Goal: Task Accomplishment & Management: Use online tool/utility

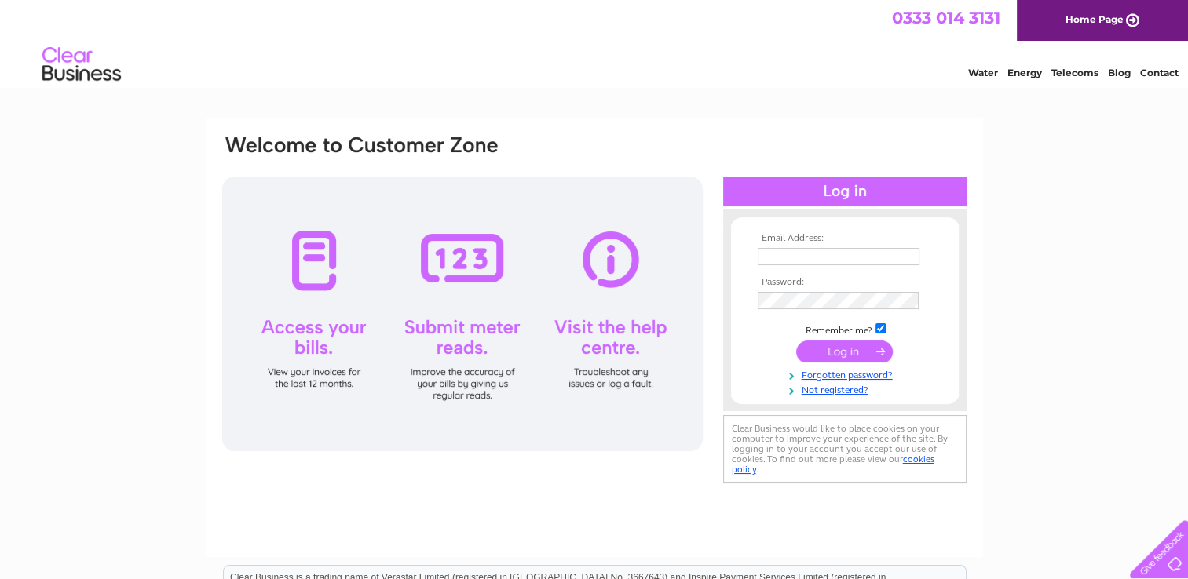
type input "[EMAIL_ADDRESS][DOMAIN_NAME]"
click at [838, 355] on input "submit" at bounding box center [844, 352] width 97 height 22
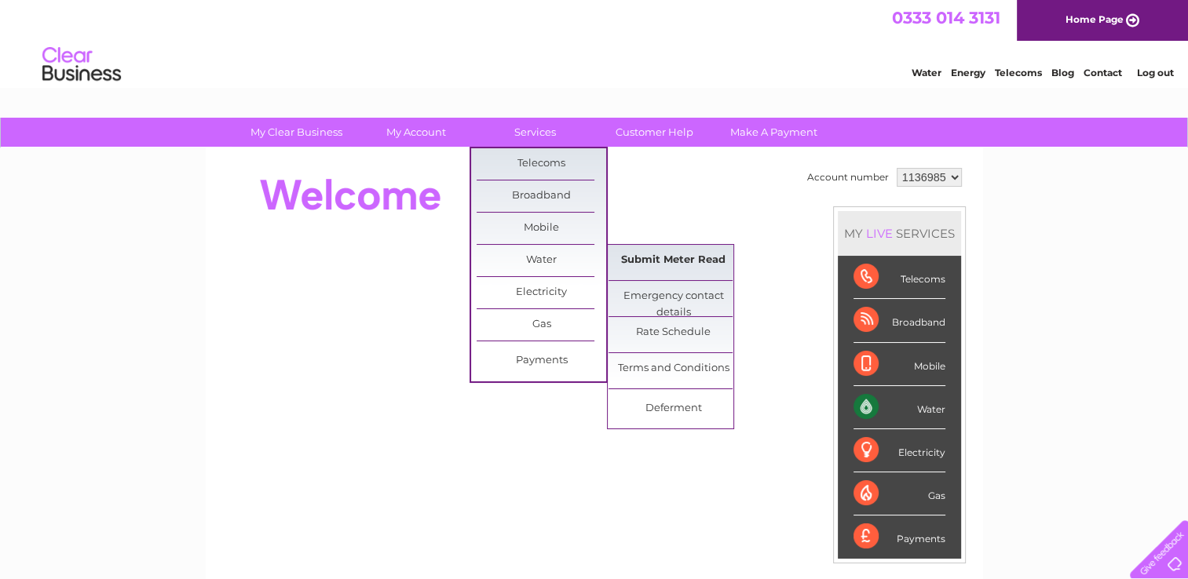
click at [671, 259] on link "Submit Meter Read" at bounding box center [673, 260] width 130 height 31
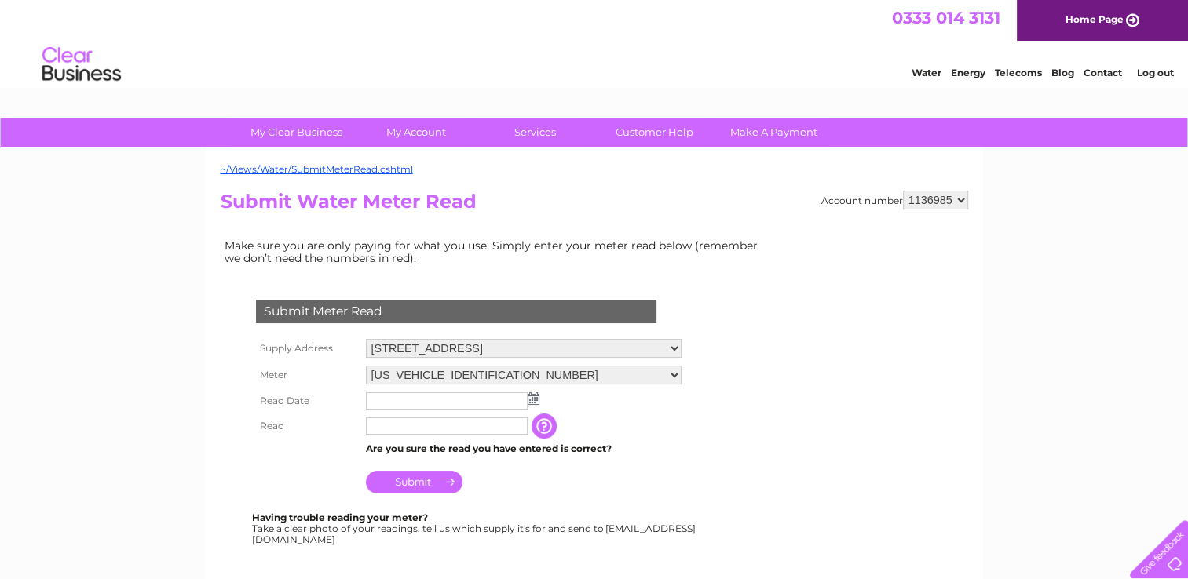
click at [669, 347] on select "258 Main Street, Bellshill, ML4 1AB 256 Main Street, Bellshill, ML4 1AB" at bounding box center [524, 348] width 316 height 19
select select "558190"
click at [366, 339] on select "258 Main Street, Bellshill, ML4 1AB 256 Main Street, Bellshill, ML4 1AB" at bounding box center [524, 349] width 316 height 20
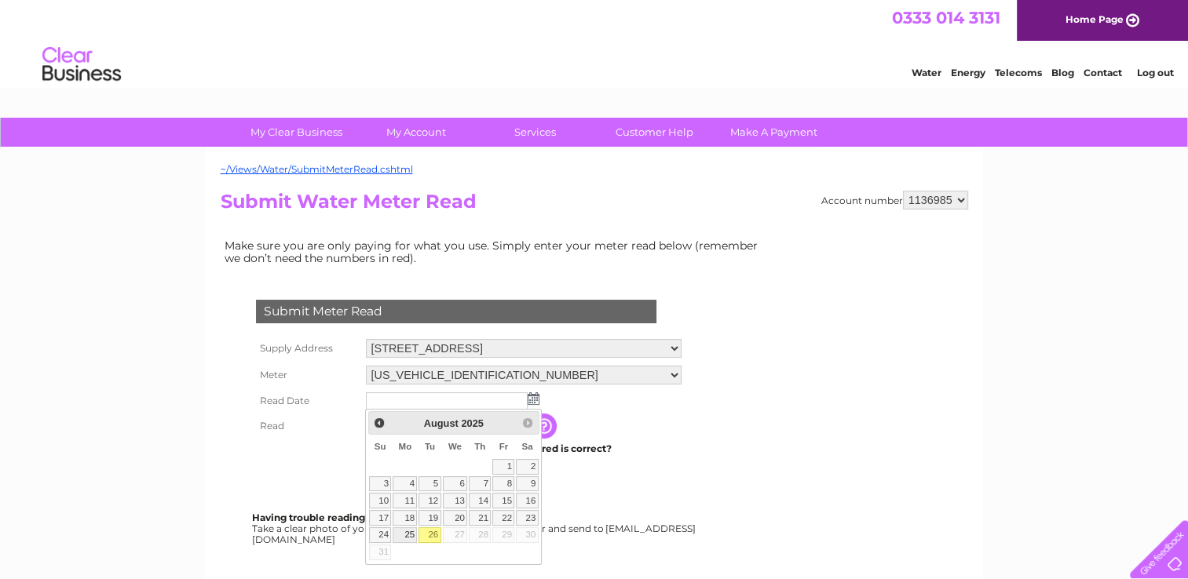
click at [408, 531] on link "25" at bounding box center [405, 536] width 24 height 16
type input "2025/08/25"
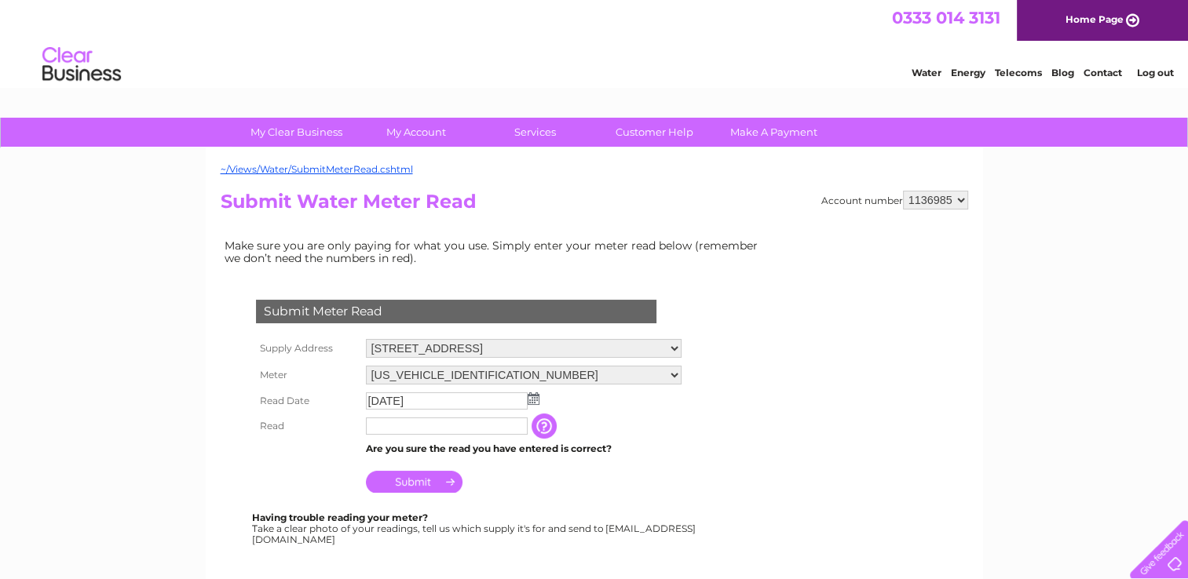
click at [386, 419] on input "text" at bounding box center [447, 426] width 162 height 17
type input "2262"
click at [419, 482] on input "Submit" at bounding box center [414, 482] width 97 height 22
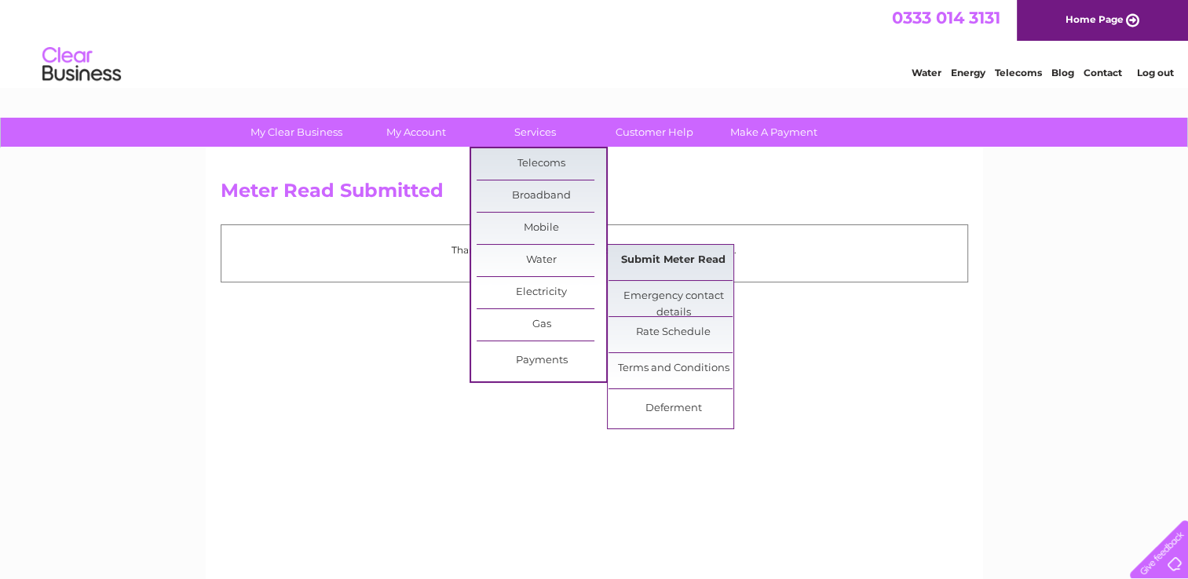
click at [652, 253] on link "Submit Meter Read" at bounding box center [673, 260] width 130 height 31
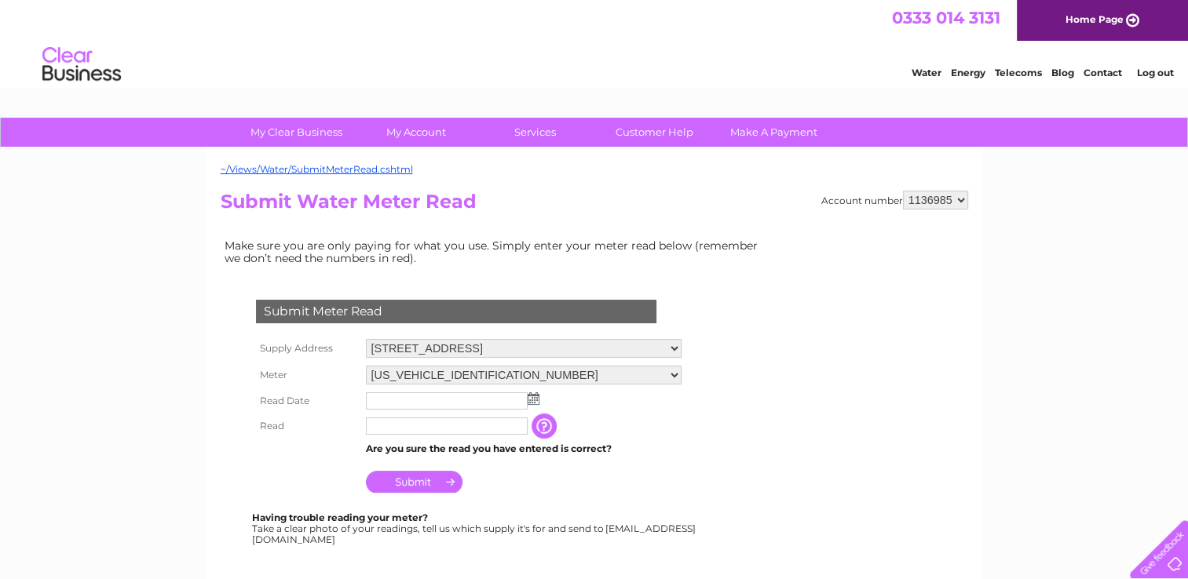
click at [674, 348] on select "258 Main Street, Bellshill, ML4 1AB 256 Main Street, Bellshill, ML4 1AB" at bounding box center [524, 348] width 316 height 19
select select "558190"
click at [366, 339] on select "258 Main Street, Bellshill, ML4 1AB 256 Main Street, Bellshill, ML4 1AB" at bounding box center [524, 349] width 316 height 20
click at [528, 402] on img at bounding box center [534, 399] width 12 height 13
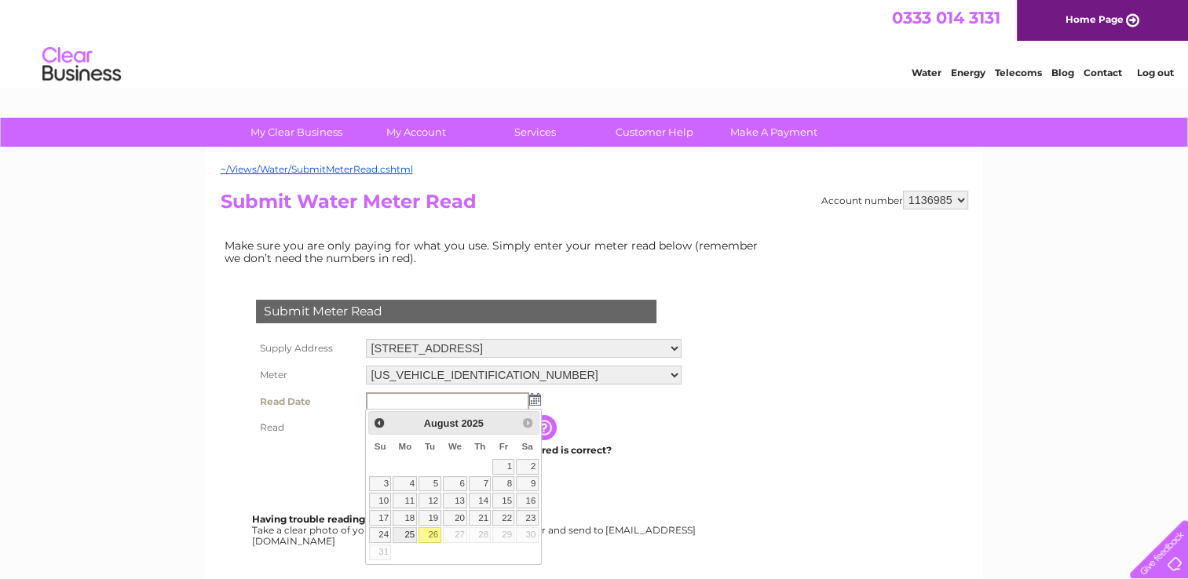
click at [411, 532] on link "25" at bounding box center [405, 536] width 24 height 16
type input "2025/08/25"
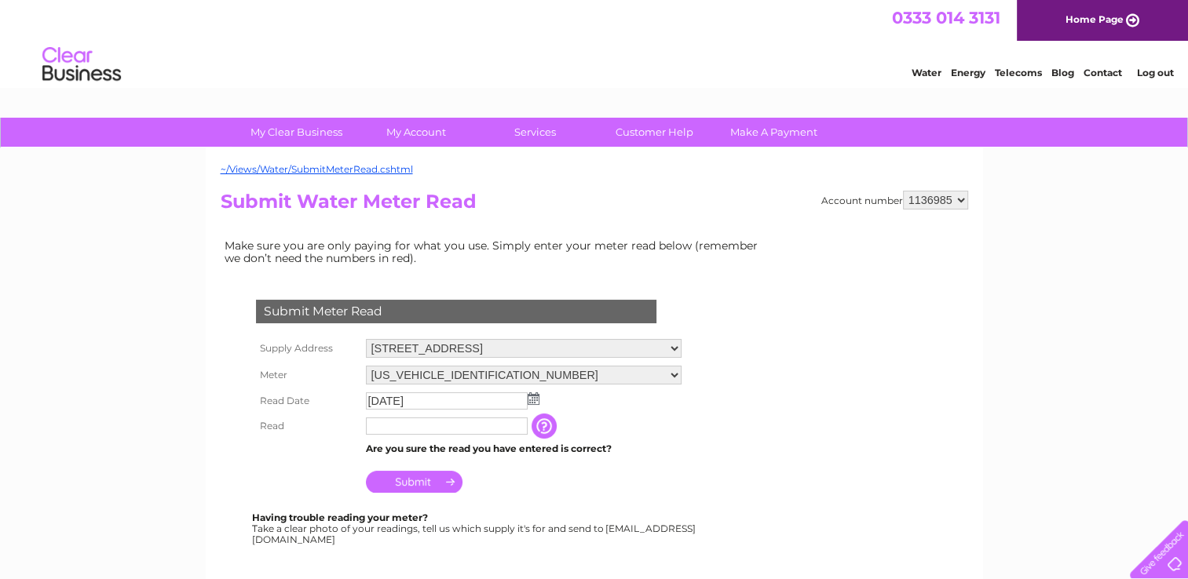
click at [515, 429] on input "text" at bounding box center [447, 426] width 162 height 17
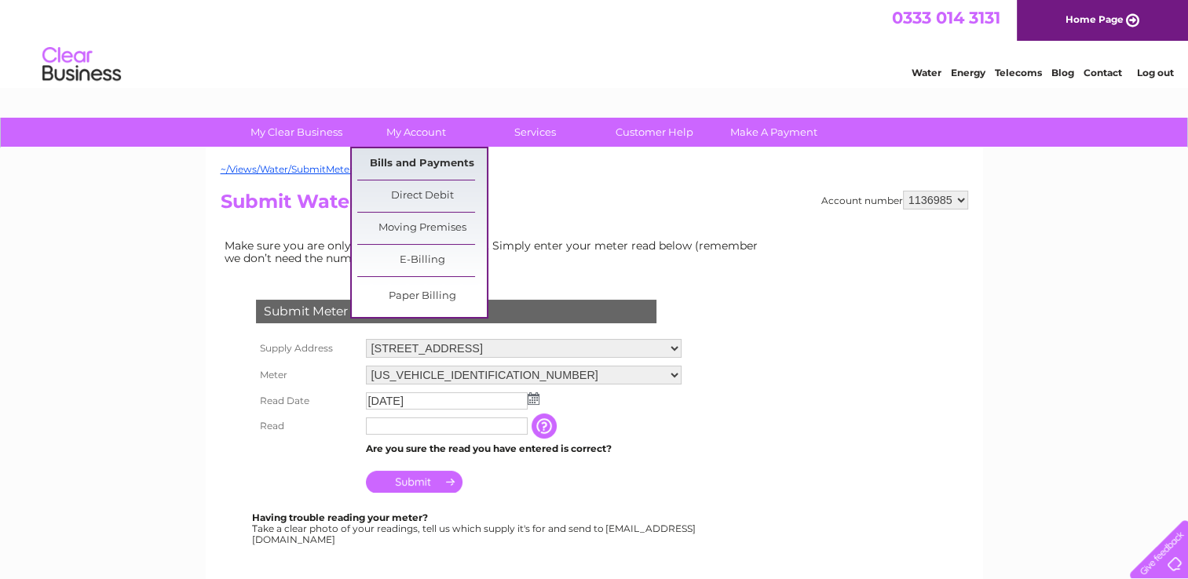
click at [404, 168] on link "Bills and Payments" at bounding box center [422, 163] width 130 height 31
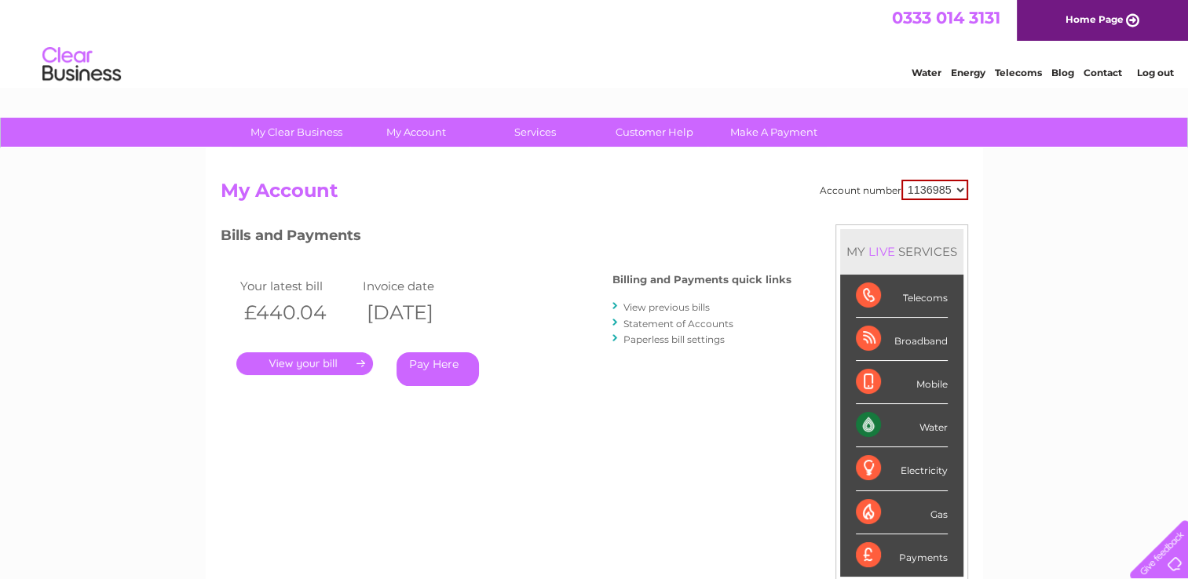
click at [314, 364] on link "." at bounding box center [304, 364] width 137 height 23
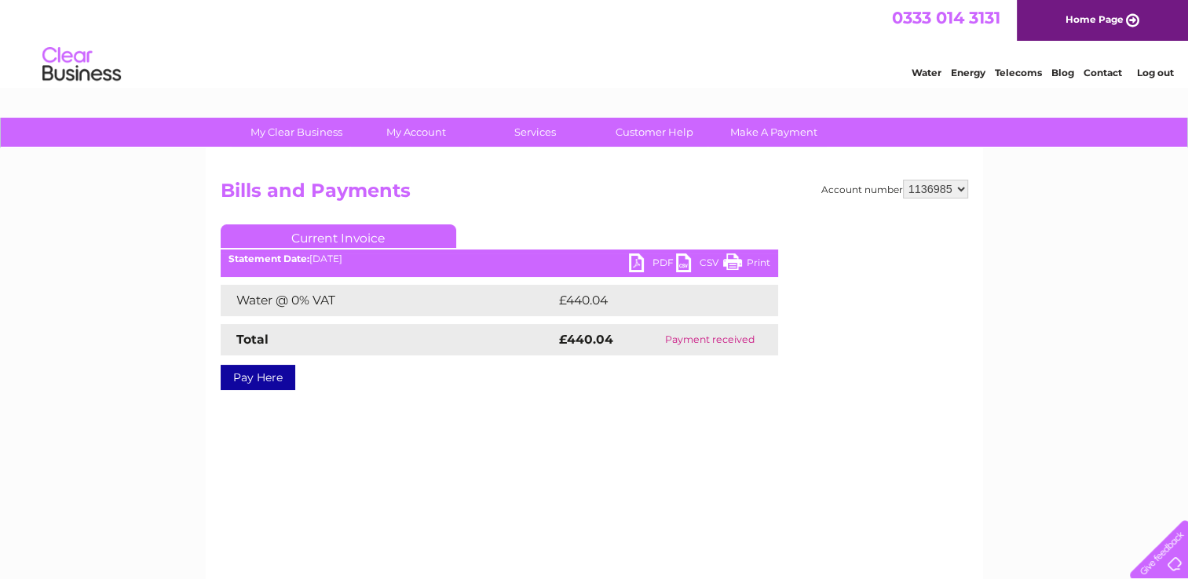
click at [642, 261] on link "PDF" at bounding box center [652, 265] width 47 height 23
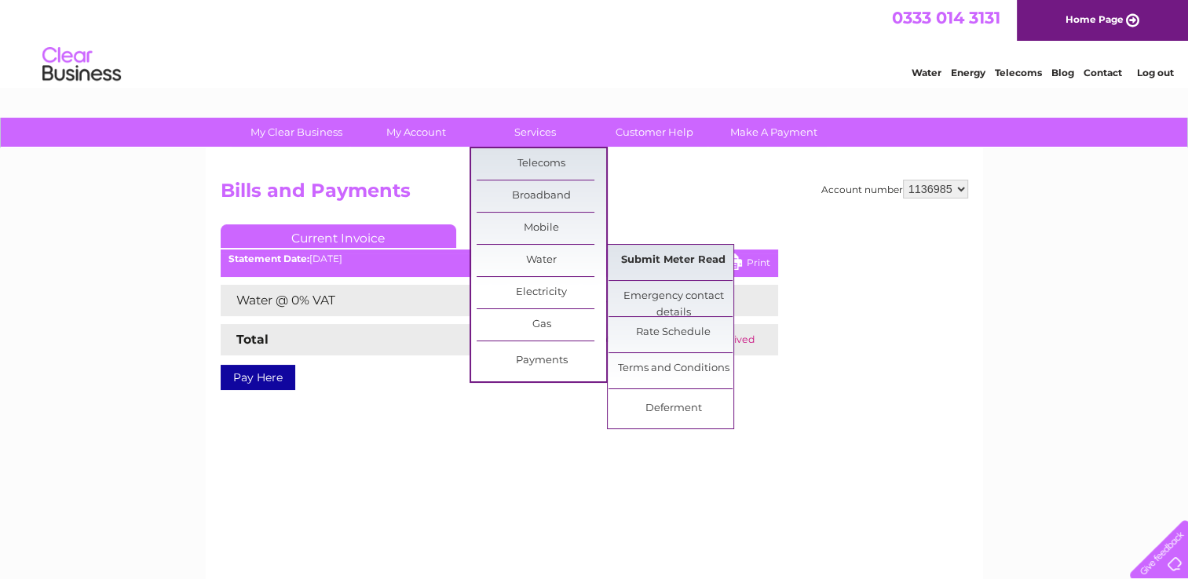
click at [675, 263] on link "Submit Meter Read" at bounding box center [673, 260] width 130 height 31
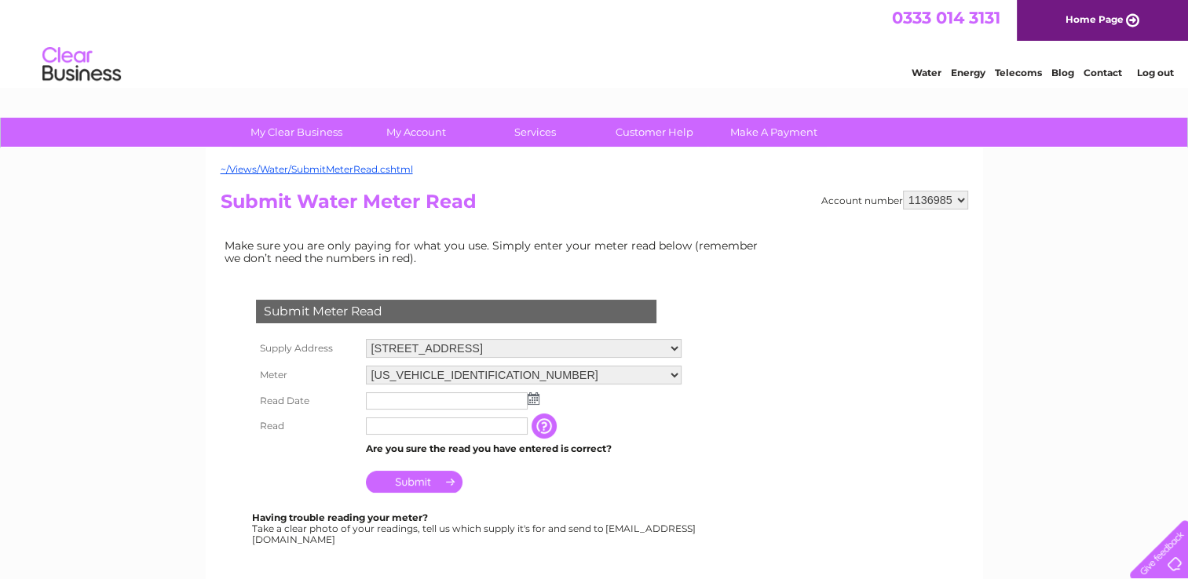
click at [670, 349] on select "[STREET_ADDRESS][GEOGRAPHIC_DATA][STREET_ADDRESS]" at bounding box center [524, 348] width 316 height 19
select select "558190"
click at [366, 339] on select "[STREET_ADDRESS][GEOGRAPHIC_DATA][STREET_ADDRESS]" at bounding box center [524, 349] width 316 height 20
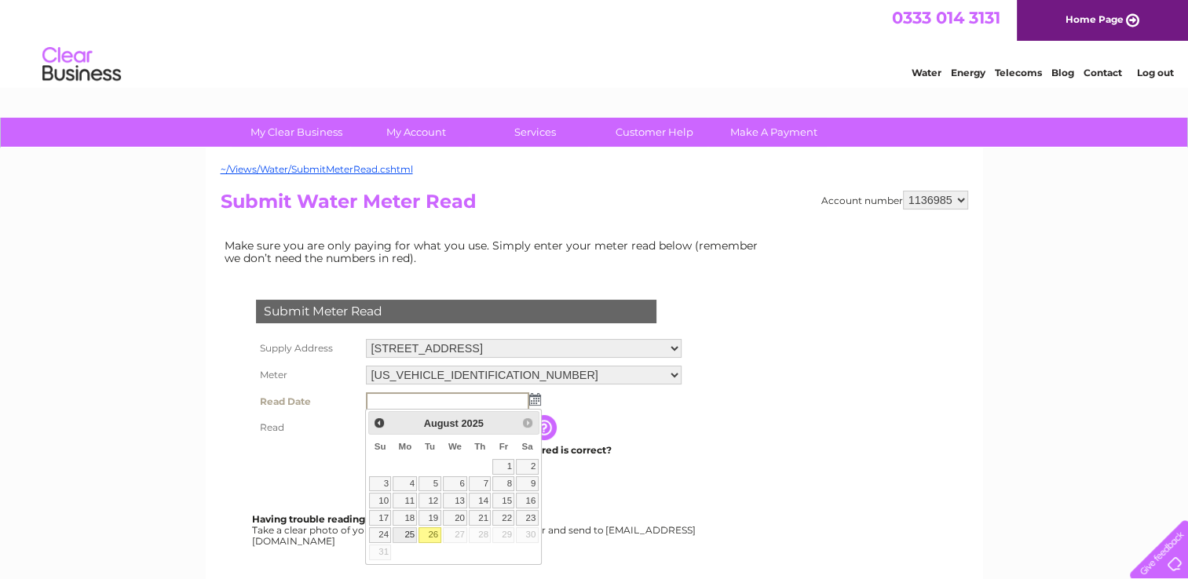
click at [410, 530] on link "25" at bounding box center [405, 536] width 24 height 16
type input "2025/08/25"
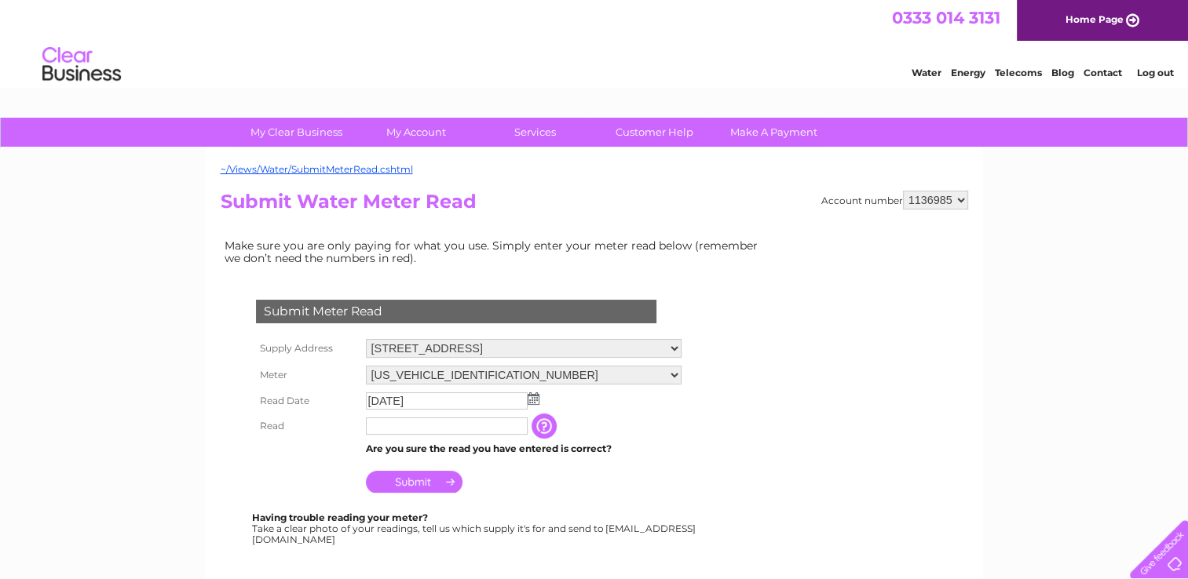
click at [389, 431] on input "text" at bounding box center [447, 426] width 162 height 17
type input "1825"
click at [415, 478] on input "Submit" at bounding box center [414, 484] width 97 height 22
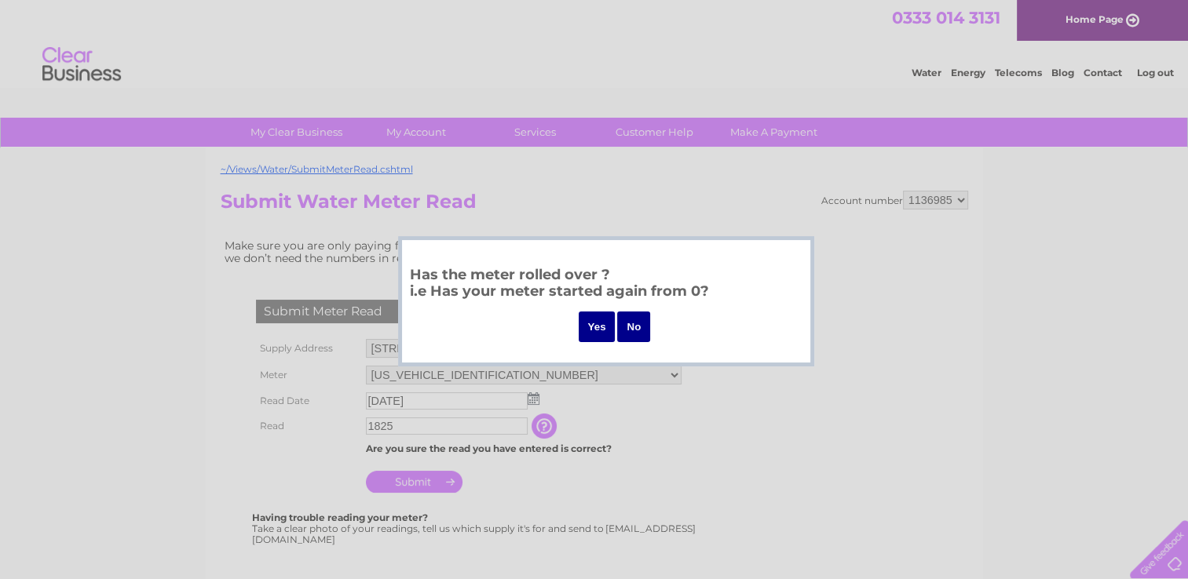
click at [628, 328] on input "No" at bounding box center [633, 327] width 33 height 31
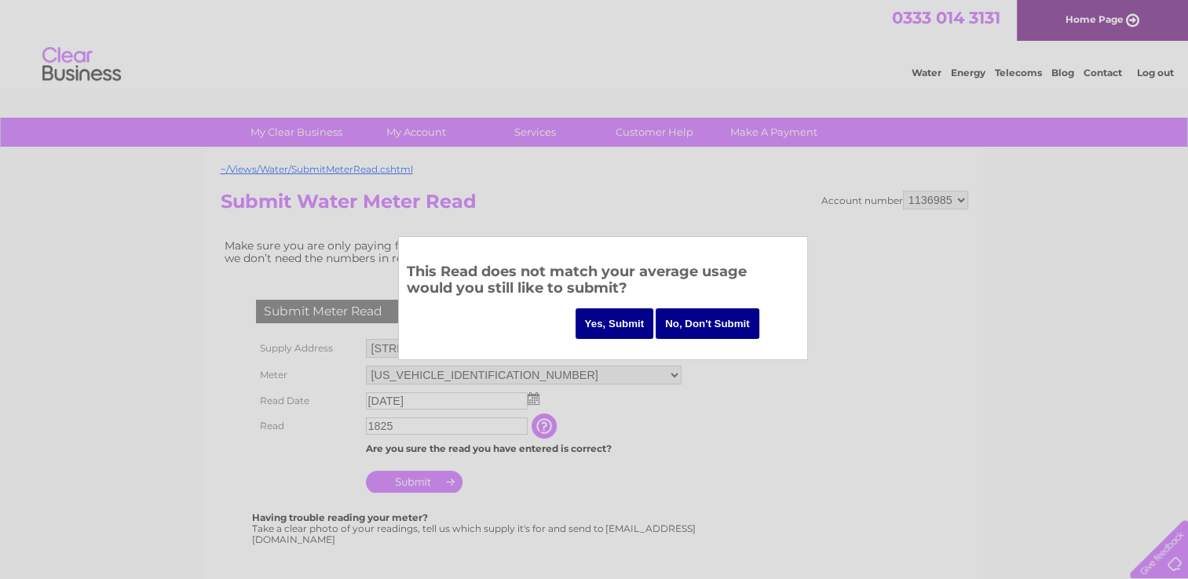
click at [722, 323] on input "No, Don't Submit" at bounding box center [708, 324] width 104 height 31
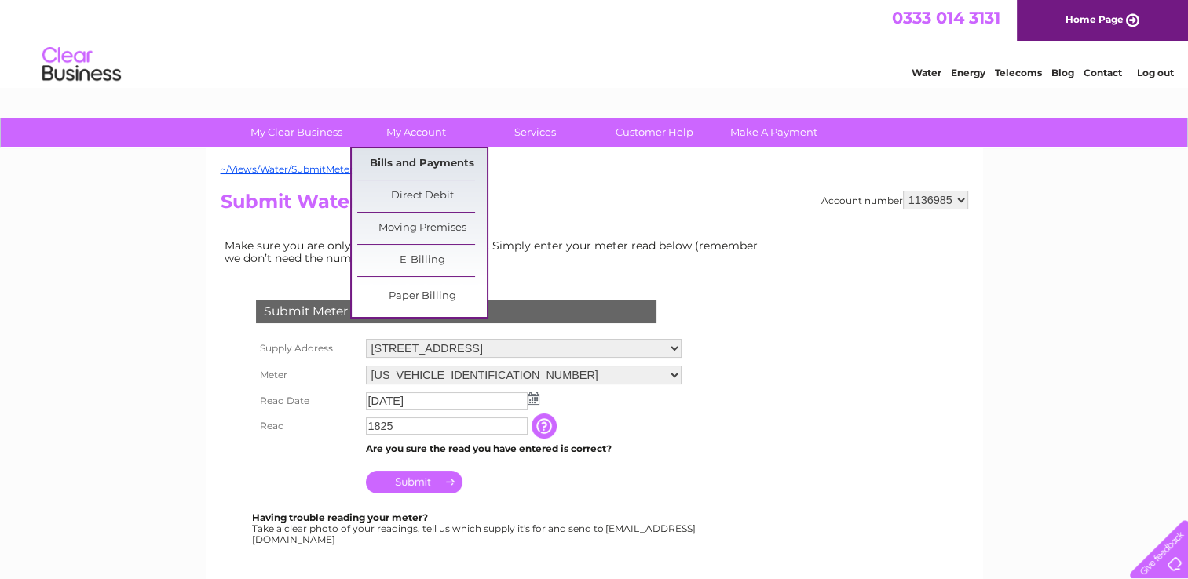
click at [399, 161] on link "Bills and Payments" at bounding box center [422, 163] width 130 height 31
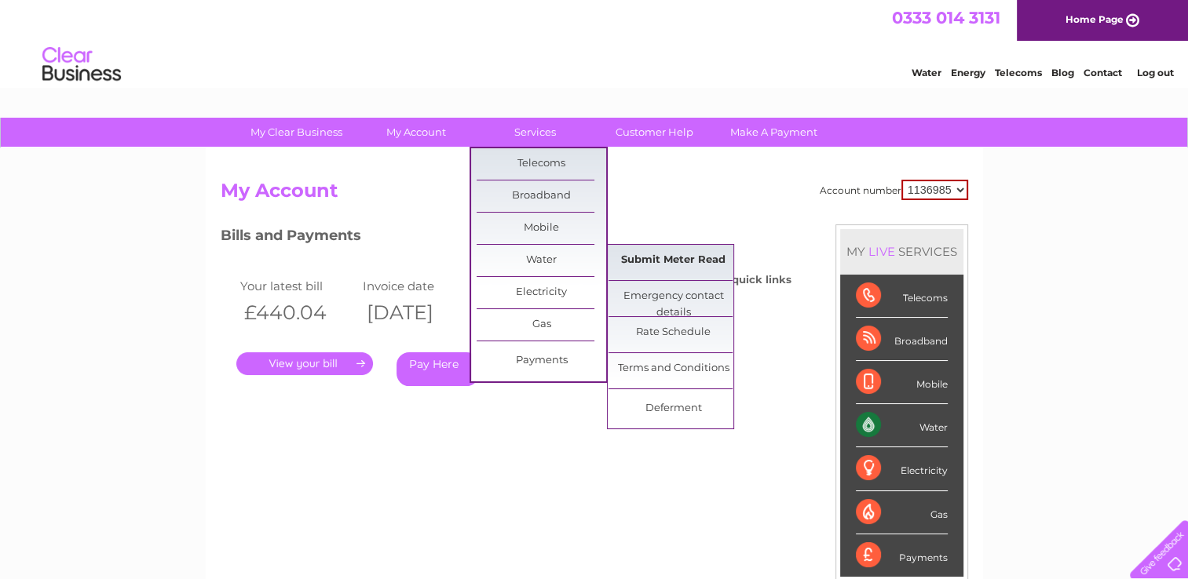
click at [650, 256] on link "Submit Meter Read" at bounding box center [673, 260] width 130 height 31
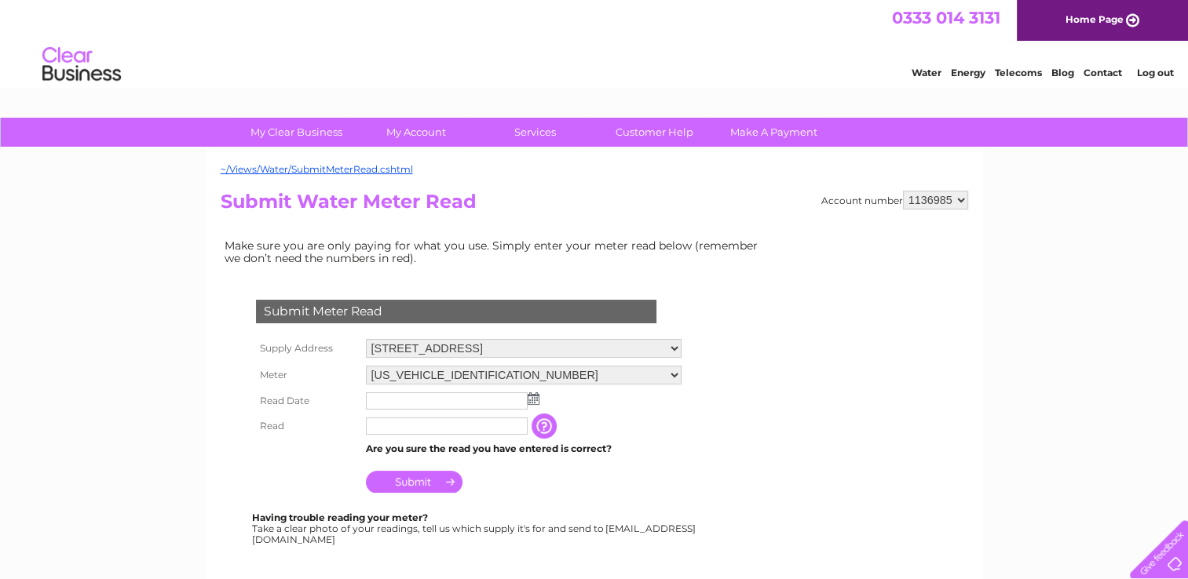
click at [674, 346] on select "258 Main Street, Bellshill, ML4 1AB 256 Main Street, Bellshill, ML4 1AB" at bounding box center [524, 348] width 316 height 19
select select "558190"
click at [366, 339] on select "258 Main Street, Bellshill, ML4 1AB 256 Main Street, Bellshill, ML4 1AB" at bounding box center [524, 349] width 316 height 20
click at [532, 403] on img at bounding box center [534, 400] width 12 height 13
click at [535, 397] on img at bounding box center [534, 399] width 12 height 13
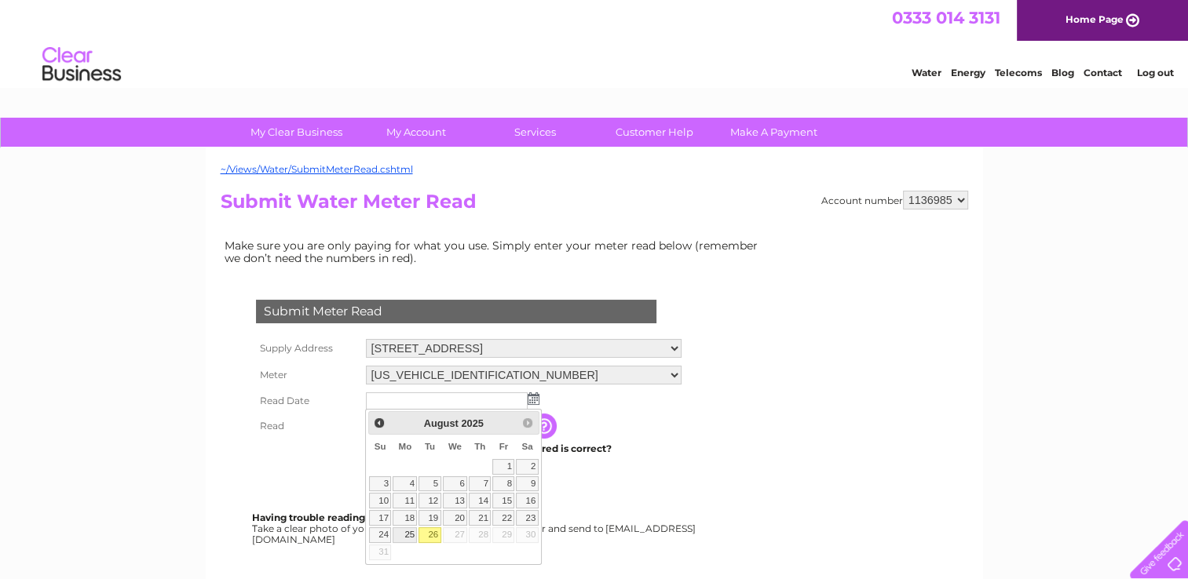
click at [411, 528] on link "25" at bounding box center [405, 536] width 24 height 16
type input "2025/08/25"
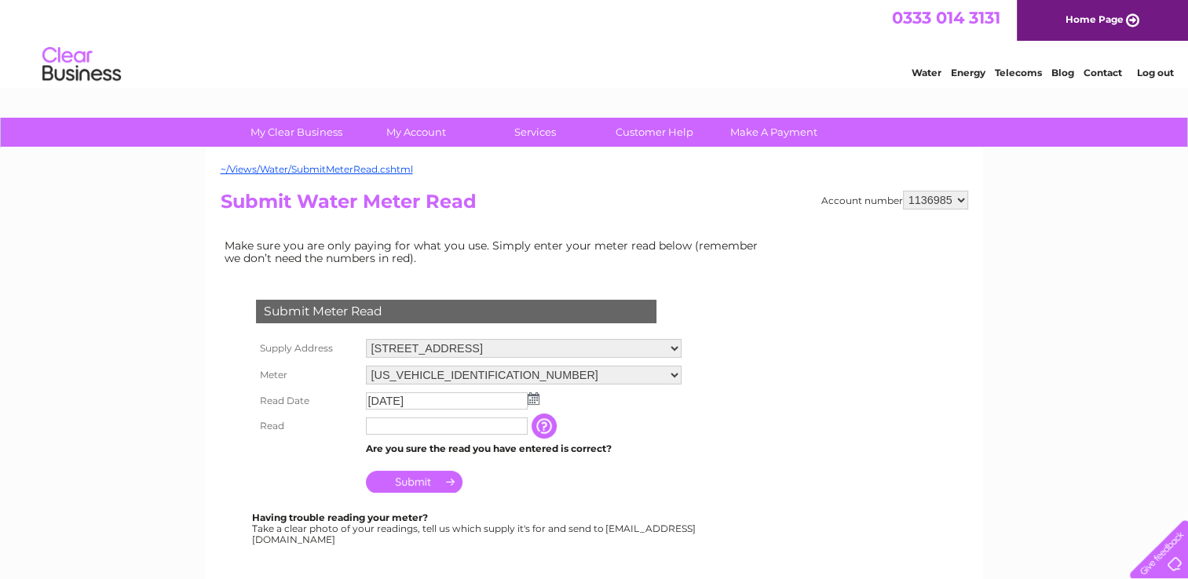
click at [393, 424] on input "text" at bounding box center [447, 426] width 162 height 17
click at [386, 423] on input "1825" at bounding box center [447, 427] width 163 height 19
type input "1845"
click at [428, 483] on input "Submit" at bounding box center [414, 482] width 97 height 22
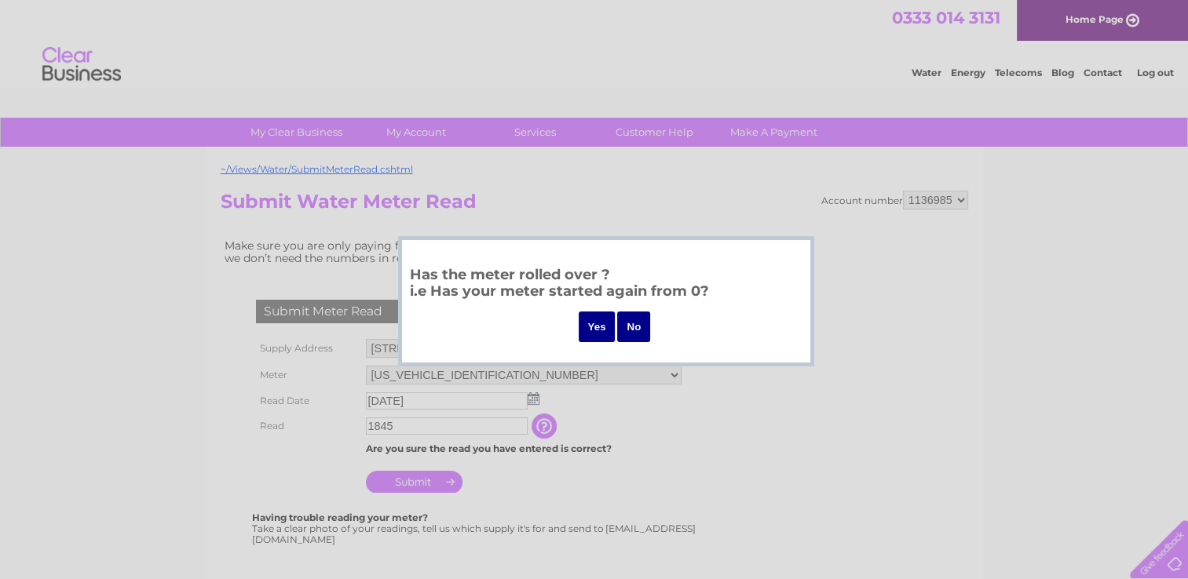
click at [638, 325] on input "No" at bounding box center [633, 327] width 33 height 31
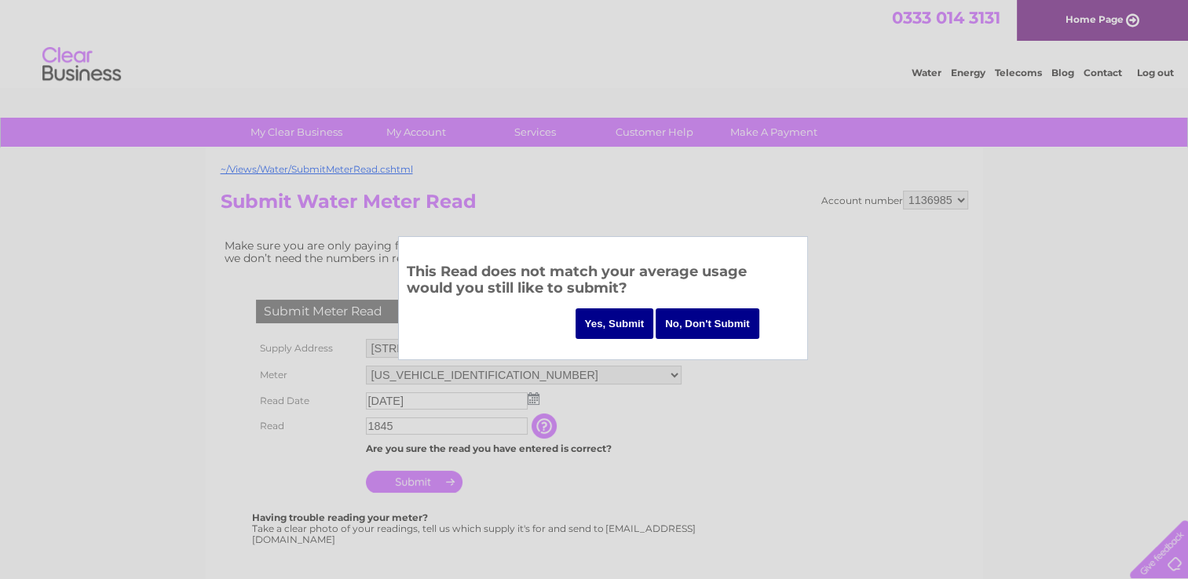
click at [609, 325] on input "Yes, Submit" at bounding box center [614, 324] width 79 height 31
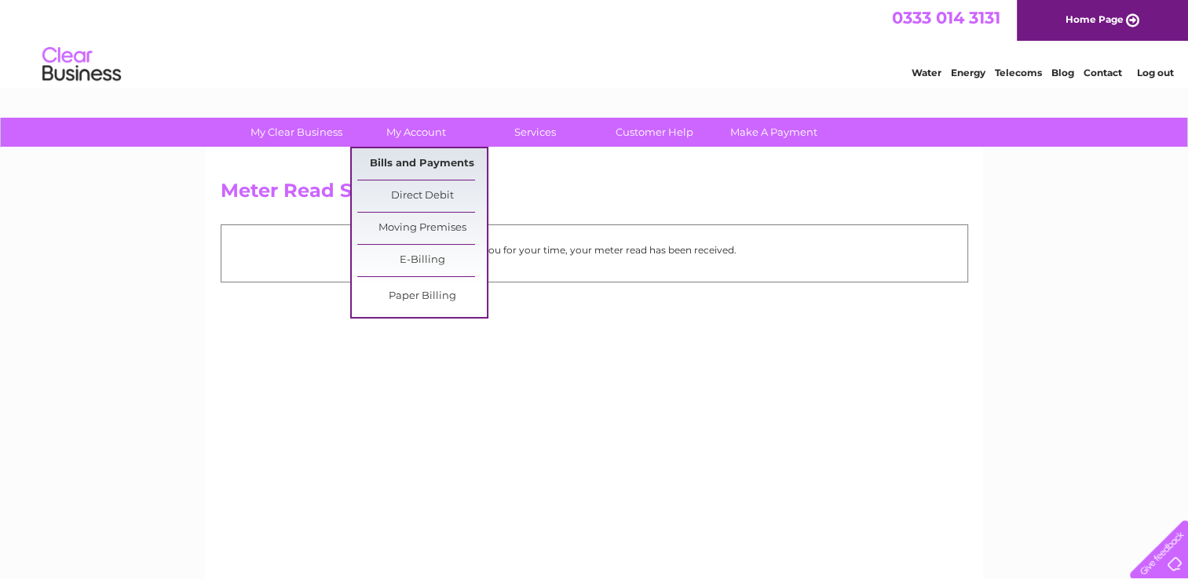
click at [409, 158] on link "Bills and Payments" at bounding box center [422, 163] width 130 height 31
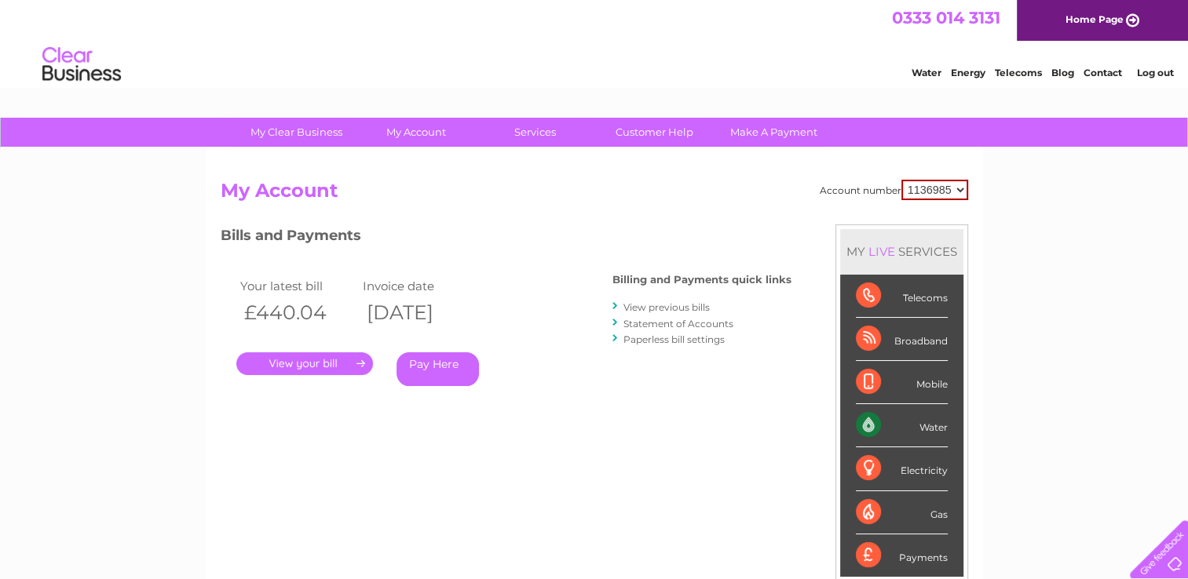
click at [311, 362] on link "." at bounding box center [304, 364] width 137 height 23
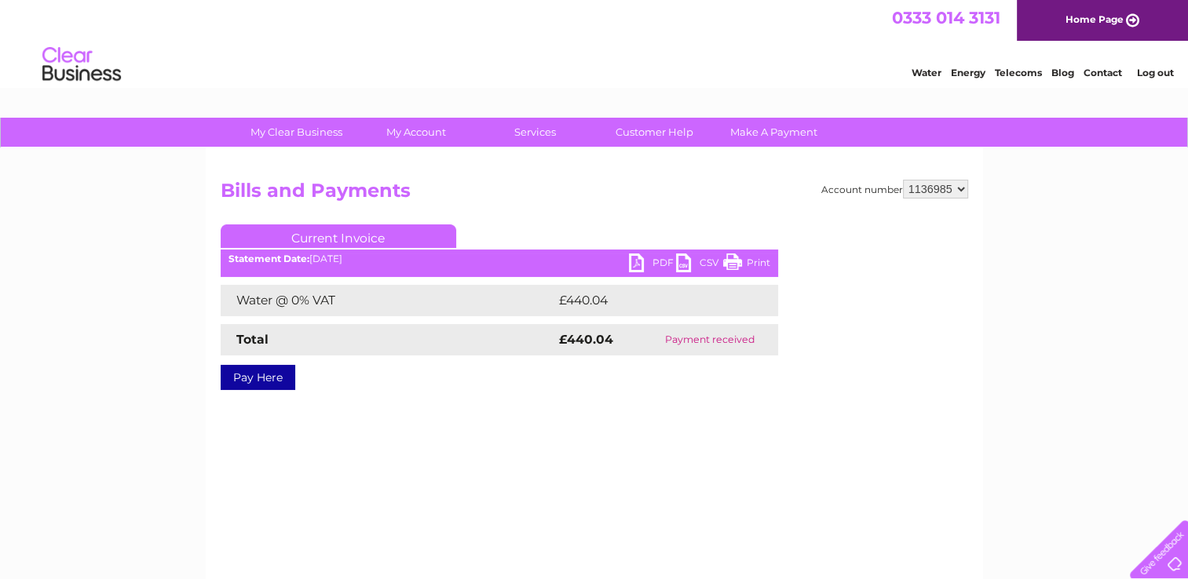
click at [635, 258] on link "PDF" at bounding box center [652, 265] width 47 height 23
